Goal: Use online tool/utility: Utilize a website feature to perform a specific function

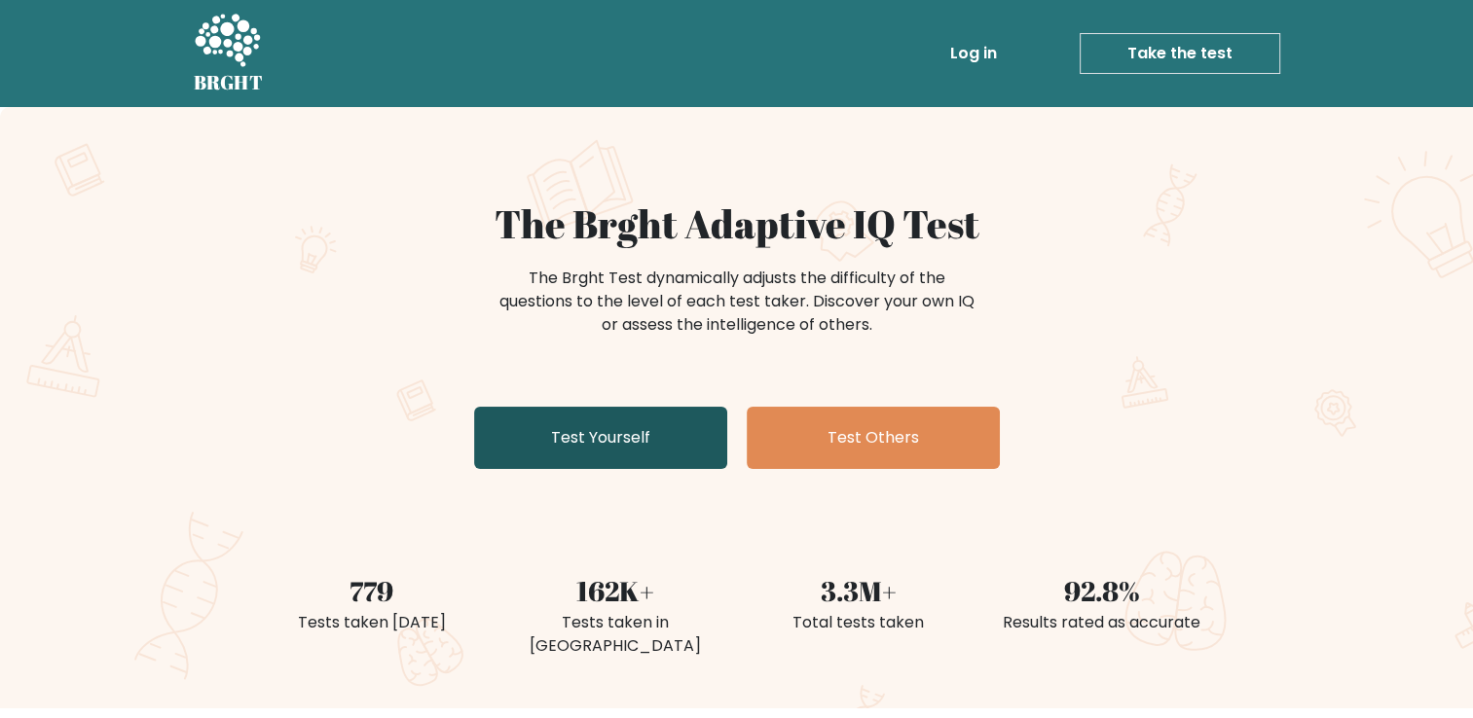
click at [612, 429] on link "Test Yourself" at bounding box center [600, 438] width 253 height 62
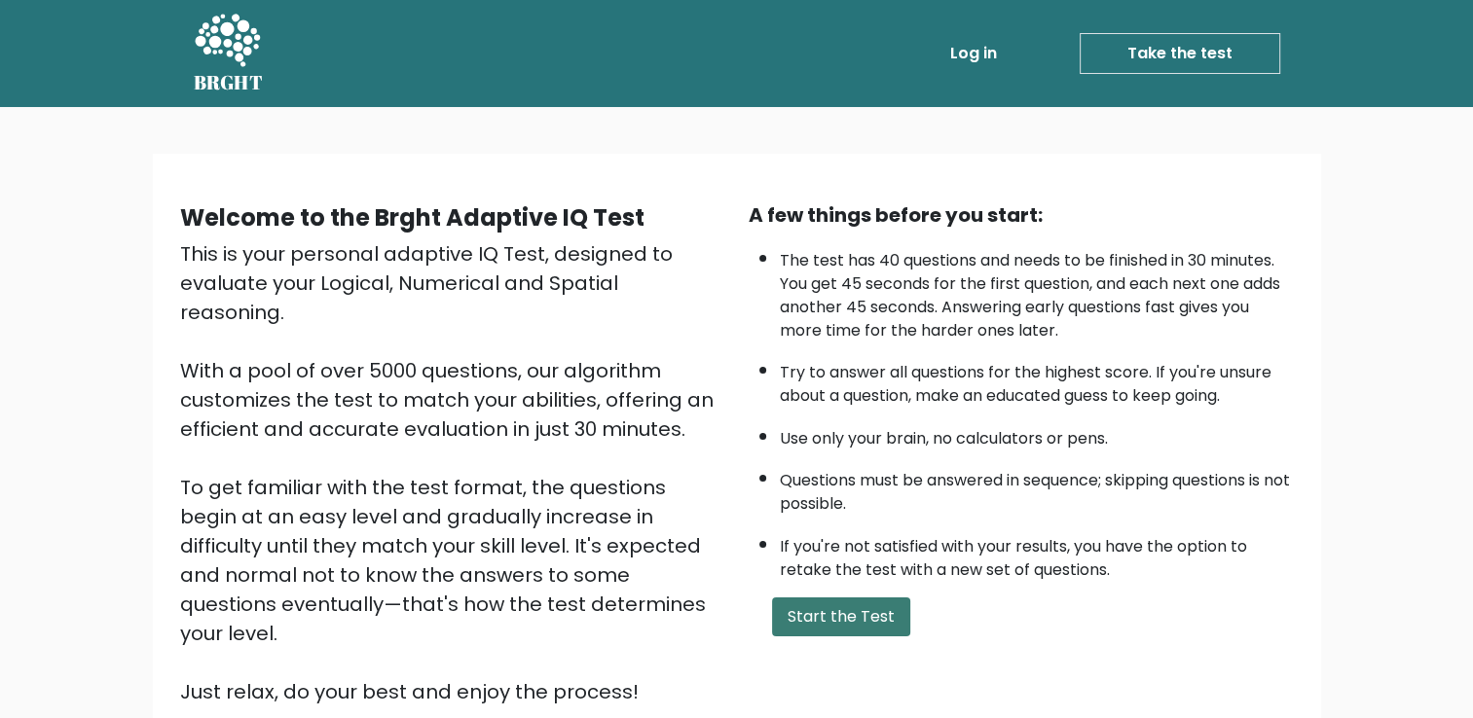
click at [827, 601] on button "Start the Test" at bounding box center [841, 617] width 138 height 39
